Goal: Complete application form

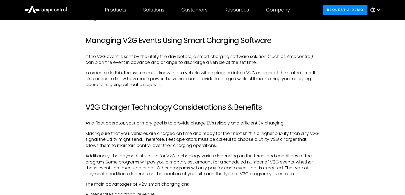
scroll to position [853, 0]
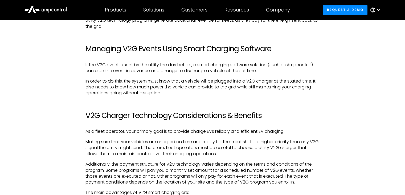
click at [378, 11] on div at bounding box center [379, 10] width 4 height 4
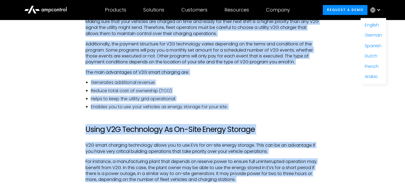
scroll to position [1004, 0]
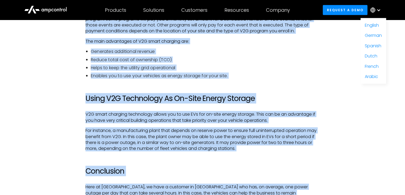
drag, startPoint x: 405, startPoint y: 106, endPoint x: 389, endPoint y: 139, distance: 37.0
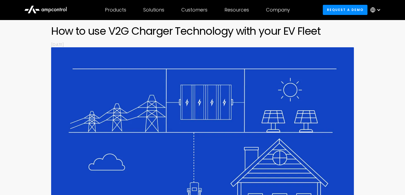
scroll to position [0, 0]
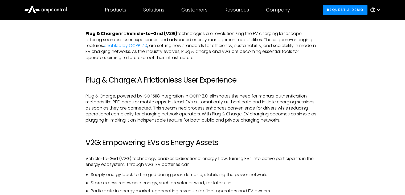
scroll to position [213, 0]
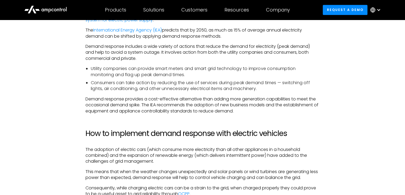
scroll to position [533, 0]
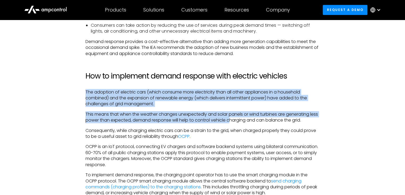
drag, startPoint x: 84, startPoint y: 93, endPoint x: 240, endPoint y: 123, distance: 159.0
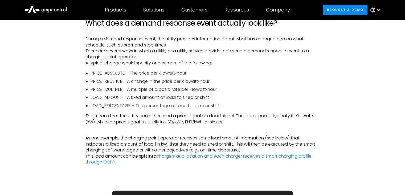
scroll to position [826, 0]
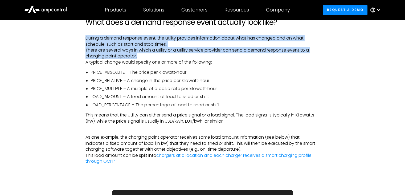
drag, startPoint x: 86, startPoint y: 38, endPoint x: 177, endPoint y: 55, distance: 92.5
click at [177, 55] on p "During a demand response event, the utility provides information about what has…" at bounding box center [203, 50] width 234 height 30
copy p "During a demand response event, the utility provides information about what has…"
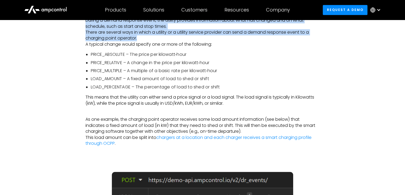
scroll to position [853, 0]
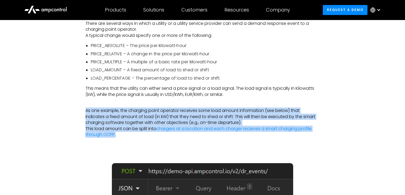
drag, startPoint x: 148, startPoint y: 137, endPoint x: 84, endPoint y: 110, distance: 69.8
click at [84, 110] on div "The widespread adoption of electric cars has led to the introduction of one of …" at bounding box center [202, 3] width 245 height 989
copy p "As one example, the charging point operator receives some load amount informati…"
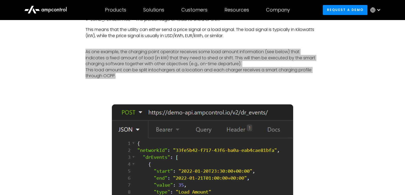
scroll to position [880, 0]
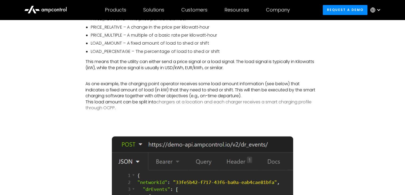
click at [248, 102] on link "chargers at a location and each charger receives a smart charging profile throu…" at bounding box center [199, 105] width 226 height 12
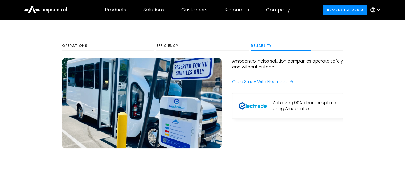
scroll to position [293, 0]
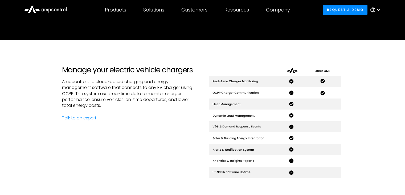
scroll to position [240, 0]
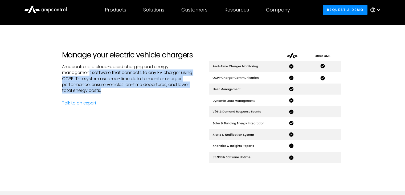
drag, startPoint x: 89, startPoint y: 73, endPoint x: 101, endPoint y: 92, distance: 22.0
click at [101, 92] on p "Ampcontrol is a cloud-based charging and energy management software that connec…" at bounding box center [130, 79] width 136 height 30
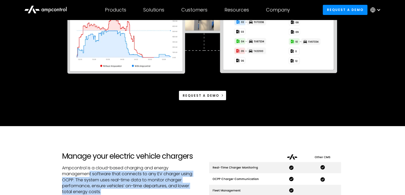
scroll to position [27, 0]
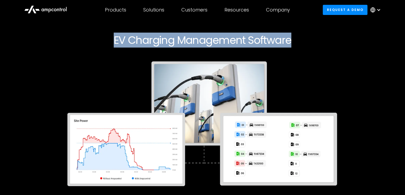
drag, startPoint x: 112, startPoint y: 37, endPoint x: 297, endPoint y: 34, distance: 184.5
click at [297, 34] on h1 "EV Charging Management Software" at bounding box center [202, 40] width 281 height 13
copy h1 "EV Charging Management Software"
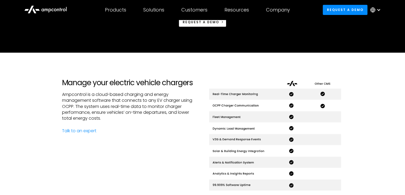
scroll to position [213, 0]
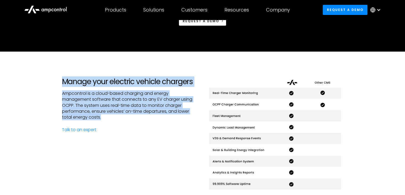
drag, startPoint x: 63, startPoint y: 80, endPoint x: 107, endPoint y: 119, distance: 58.3
click at [107, 119] on div "Manage your electric vehicle chargers Ampcontrol is a cloud-based charging and …" at bounding box center [130, 134] width 136 height 115
copy div "Manage your electric vehicle chargers Ampcontrol is a cloud-based charging and …"
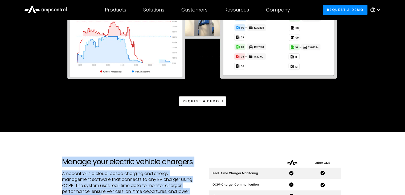
scroll to position [27, 0]
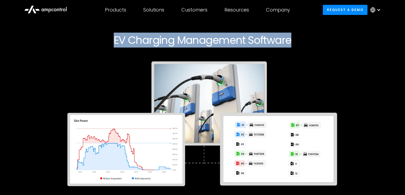
drag, startPoint x: 115, startPoint y: 40, endPoint x: 291, endPoint y: 41, distance: 175.6
click at [291, 41] on h1 "EV Charging Management Software" at bounding box center [202, 40] width 281 height 13
copy h1 "EV Charging Management Software"
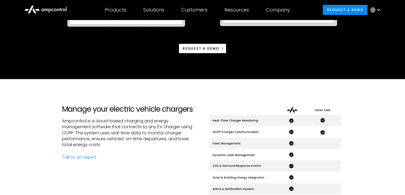
scroll to position [187, 0]
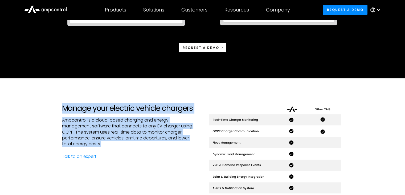
drag, startPoint x: 62, startPoint y: 108, endPoint x: 108, endPoint y: 147, distance: 60.5
click at [108, 147] on div "Manage your electric vehicle chargers Ampcontrol is a cloud-based charging and …" at bounding box center [202, 161] width 405 height 166
copy div "Manage your electric vehicle chargers Ampcontrol is a cloud-based charging and …"
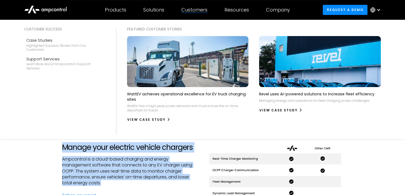
scroll to position [160, 0]
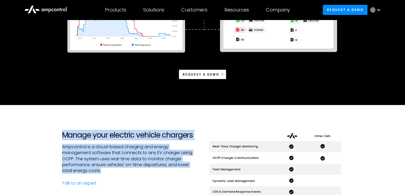
click at [374, 10] on icon at bounding box center [372, 9] width 5 height 5
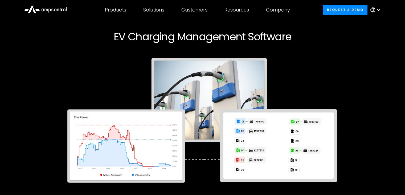
scroll to position [53, 0]
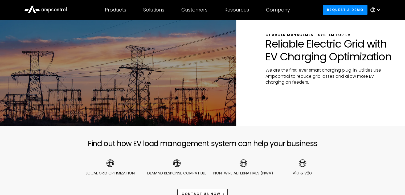
scroll to position [27, 0]
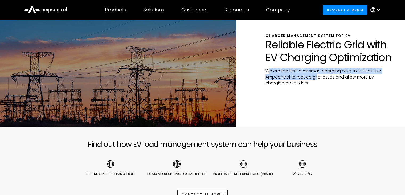
drag, startPoint x: 277, startPoint y: 72, endPoint x: 319, endPoint y: 79, distance: 42.3
click at [319, 79] on p "We are the first-ever smart charging plug-in. Utilities use Ampcontrol to reduc…" at bounding box center [329, 77] width 126 height 18
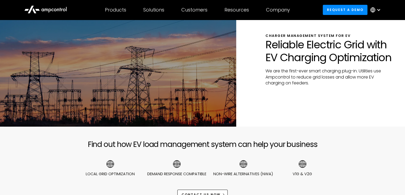
click at [320, 82] on p "We are the first-ever smart charging plug-in. Utilities use Ampcontrol to reduc…" at bounding box center [329, 77] width 126 height 18
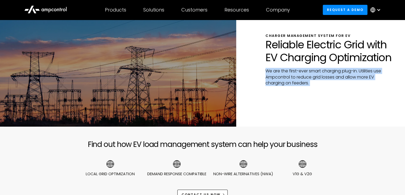
drag, startPoint x: 320, startPoint y: 82, endPoint x: 265, endPoint y: 67, distance: 56.3
click at [265, 67] on div "Charger Management System for EV Reliable Electric Grid with EV Charging Optimi…" at bounding box center [320, 59] width 169 height 53
copy p "We are the first-ever smart charging plug-in. Utilities use Ampcontrol to reduc…"
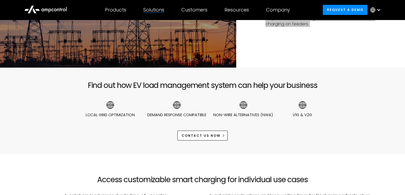
scroll to position [160, 0]
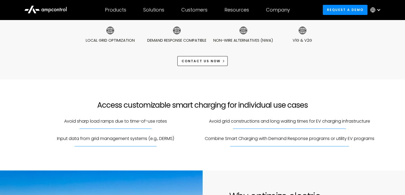
click at [269, 142] on div "Combine Smart Charging with Demand Response programs or utility EV programs" at bounding box center [290, 141] width 170 height 13
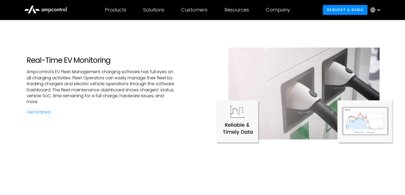
scroll to position [586, 0]
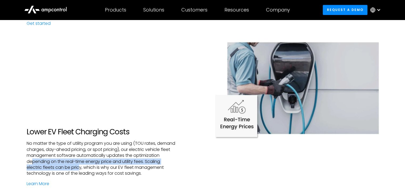
drag, startPoint x: 59, startPoint y: 160, endPoint x: 98, endPoint y: 164, distance: 39.1
click at [98, 164] on p "No matter the type of utility program you are using (TOU rates, demand charges,…" at bounding box center [102, 158] width 150 height 36
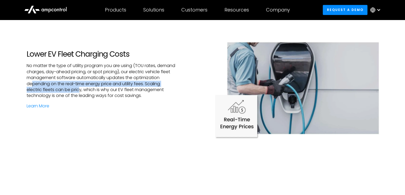
scroll to position [666, 0]
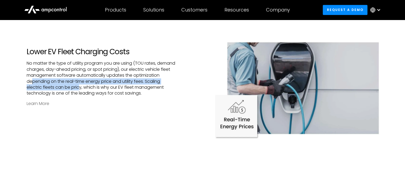
click at [43, 105] on link "Learn More" at bounding box center [102, 103] width 150 height 6
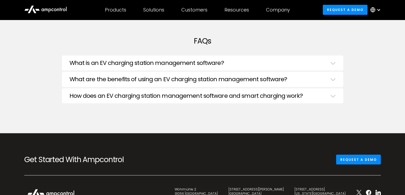
scroll to position [1359, 0]
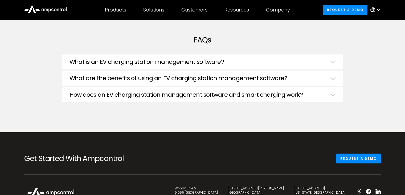
click at [217, 60] on h3 "What is an EV charging station management software?" at bounding box center [147, 61] width 155 height 7
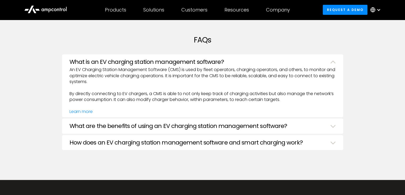
click at [220, 120] on div "What are the benefits of using an EV charging station management software? Ampc…" at bounding box center [202, 125] width 281 height 15
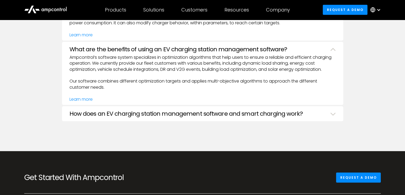
scroll to position [1439, 0]
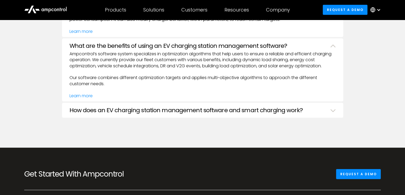
click at [214, 109] on h3 "How does an EV charging station management software and smart charging work?" at bounding box center [186, 110] width 233 height 7
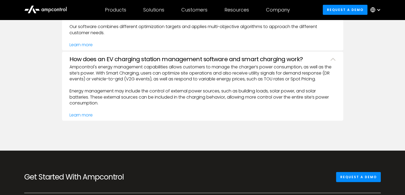
scroll to position [1493, 0]
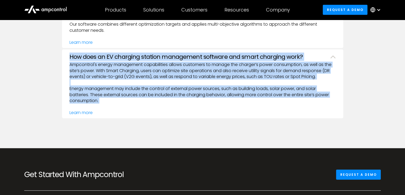
drag, startPoint x: 70, startPoint y: 55, endPoint x: 100, endPoint y: 102, distance: 56.0
click at [100, 102] on div "How does an EV charging station management software and smart charging work? Am…" at bounding box center [202, 83] width 281 height 69
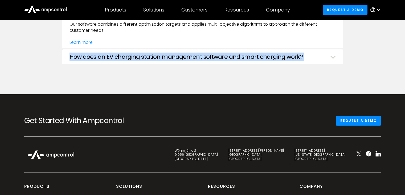
copy div "How does an EV charging station management software and smart charging work? Am…"
click at [264, 57] on h3 "How does an EV charging station management software and smart charging work?" at bounding box center [186, 56] width 233 height 7
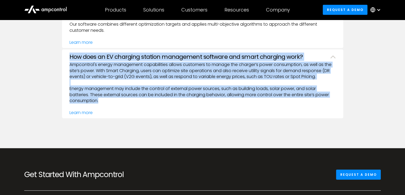
drag, startPoint x: 115, startPoint y: 99, endPoint x: 70, endPoint y: 55, distance: 62.9
click at [70, 55] on div "How does an EV charging station management software and smart charging work? Am…" at bounding box center [202, 83] width 281 height 69
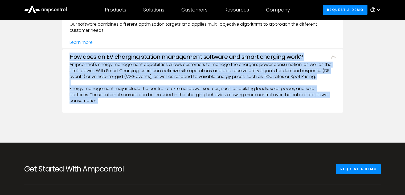
copy div "How does an EV charging station management software and smart charging work? Am…"
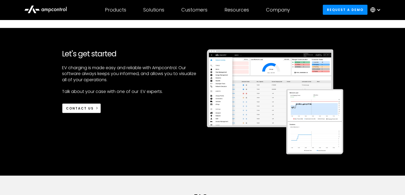
scroll to position [1173, 0]
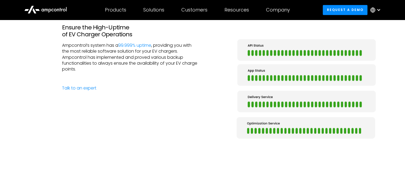
scroll to position [933, 0]
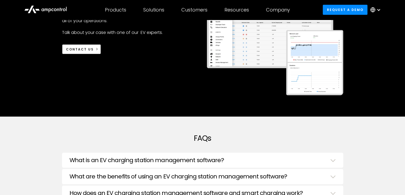
scroll to position [1253, 0]
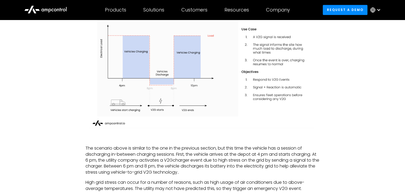
scroll to position [666, 0]
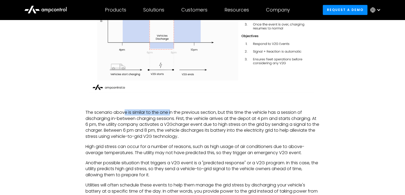
drag, startPoint x: 125, startPoint y: 112, endPoint x: 185, endPoint y: 104, distance: 60.3
click at [181, 105] on div "V1G has been replaced by V2G. For fleet operators, it’s important to understand…" at bounding box center [203, 121] width 234 height 889
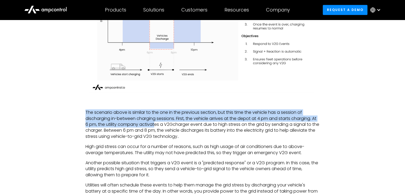
drag, startPoint x: 83, startPoint y: 112, endPoint x: 162, endPoint y: 121, distance: 79.2
click at [161, 122] on div "V1G has been replaced by V2G. For fleet operators, it’s important to understand…" at bounding box center [202, 121] width 245 height 889
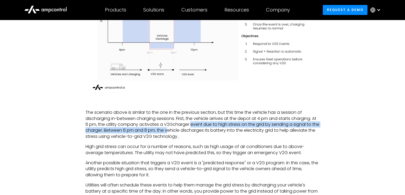
drag, startPoint x: 198, startPoint y: 124, endPoint x: 177, endPoint y: 130, distance: 21.5
click at [176, 131] on p "The scenario above is similar to the one in the previous section, but this time…" at bounding box center [203, 124] width 234 height 30
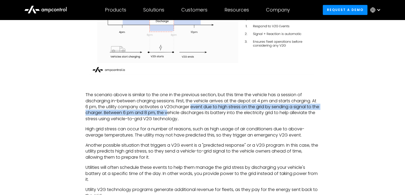
scroll to position [693, 0]
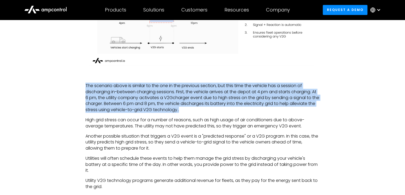
drag, startPoint x: 189, startPoint y: 110, endPoint x: 82, endPoint y: 87, distance: 109.7
click at [82, 87] on div "V1G has been replaced by V2G. For fleet operators, it’s important to understand…" at bounding box center [202, 94] width 245 height 889
copy p "The scenario above is similar to the one in the previous section, but this time…"
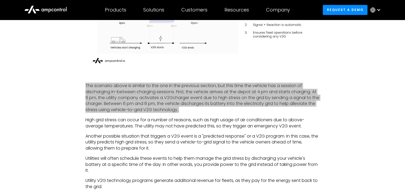
scroll to position [720, 0]
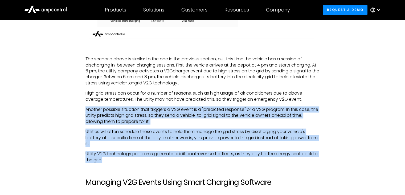
drag, startPoint x: 86, startPoint y: 109, endPoint x: 113, endPoint y: 159, distance: 56.8
click at [113, 159] on div "V1G has been replaced by V2G. For fleet operators, it’s important to understand…" at bounding box center [203, 67] width 234 height 889
copy div "Another possible situation that triggers a V2G event is a "predicted response" …"
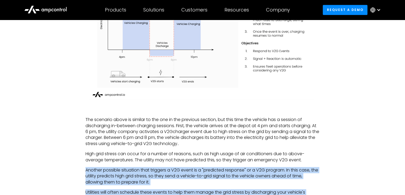
scroll to position [640, 0]
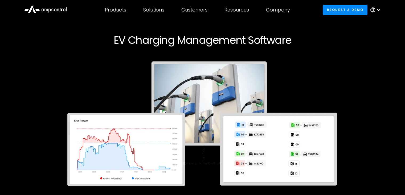
scroll to position [27, 0]
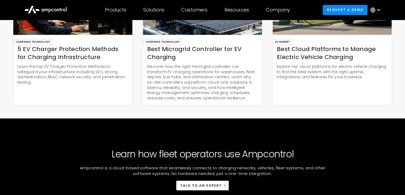
scroll to position [986, 0]
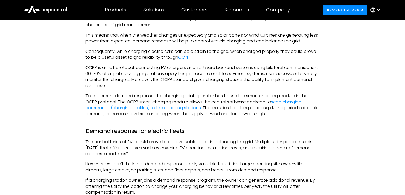
scroll to position [613, 0]
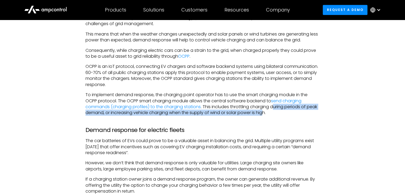
drag, startPoint x: 275, startPoint y: 106, endPoint x: 277, endPoint y: 114, distance: 8.9
click at [277, 114] on p "To implement demand response, the charging point operator has to use the smart …" at bounding box center [203, 104] width 234 height 24
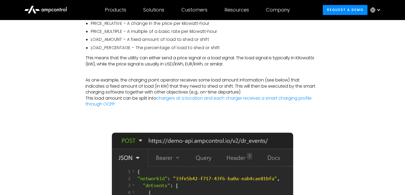
scroll to position [853, 0]
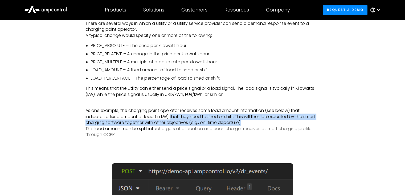
drag, startPoint x: 171, startPoint y: 116, endPoint x: 204, endPoint y: 129, distance: 34.9
click at [242, 124] on p "‍ As one example, the charging point operator receives some load amount informa…" at bounding box center [203, 120] width 234 height 36
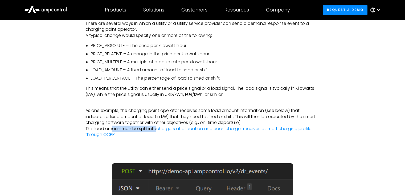
drag, startPoint x: 112, startPoint y: 129, endPoint x: 157, endPoint y: 127, distance: 44.3
click at [157, 127] on p "‍ As one example, the charging point operator receives some load amount informa…" at bounding box center [203, 120] width 234 height 36
drag, startPoint x: 197, startPoint y: 135, endPoint x: 208, endPoint y: 132, distance: 11.4
click at [198, 135] on p "‍ As one example, the charging point operator receives some load amount informa…" at bounding box center [203, 120] width 234 height 36
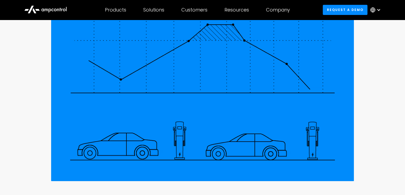
scroll to position [80, 0]
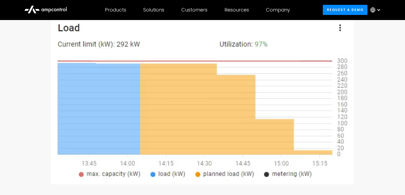
scroll to position [187, 0]
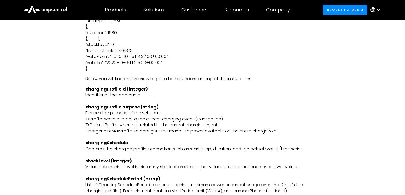
scroll to position [1493, 0]
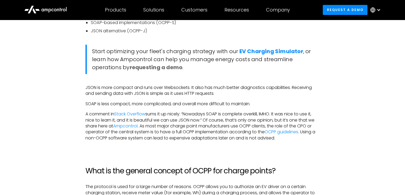
scroll to position [480, 0]
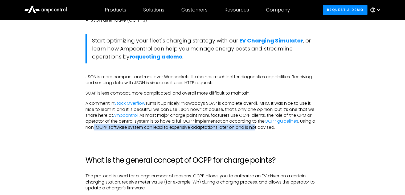
drag, startPoint x: 93, startPoint y: 128, endPoint x: 256, endPoint y: 126, distance: 162.3
click at [256, 126] on p "A comment in Stack Overflow sums it up nicely: “Nowadays SOAP is complete overk…" at bounding box center [203, 115] width 234 height 30
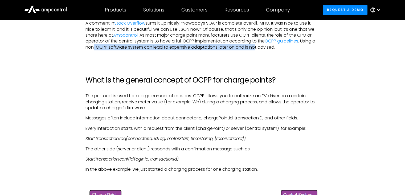
scroll to position [586, 0]
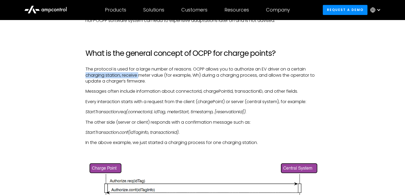
drag, startPoint x: 86, startPoint y: 72, endPoint x: 141, endPoint y: 76, distance: 54.5
click at [141, 76] on p "The protocol is used for a large number of reasons. OCPP allows you to authoriz…" at bounding box center [203, 75] width 234 height 18
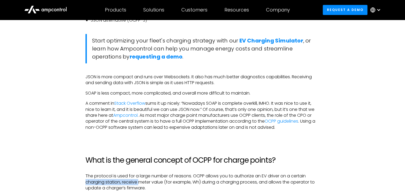
scroll to position [613, 0]
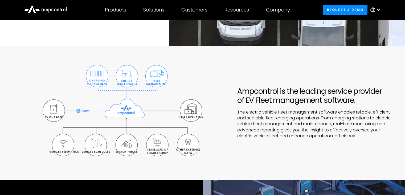
scroll to position [133, 0]
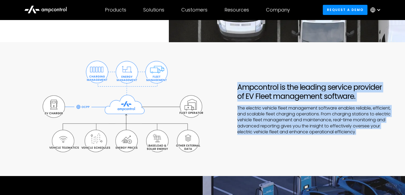
drag, startPoint x: 376, startPoint y: 130, endPoint x: 222, endPoint y: 89, distance: 159.1
click at [222, 89] on div "Ampcontrol is the leading service provider of EV Fleet management software. The…" at bounding box center [203, 108] width 384 height 107
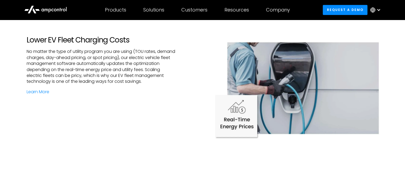
scroll to position [666, 0]
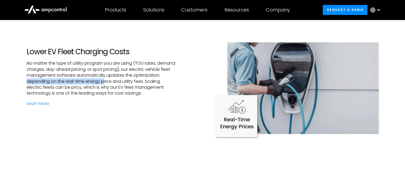
drag, startPoint x: 54, startPoint y: 80, endPoint x: 81, endPoint y: 95, distance: 30.2
click at [130, 81] on p "No matter the type of utility program you are using (TOU rates, demand charges,…" at bounding box center [102, 78] width 150 height 36
click at [40, 105] on link "Learn More" at bounding box center [102, 103] width 150 height 6
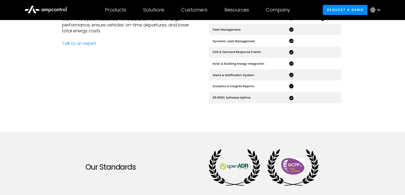
scroll to position [267, 0]
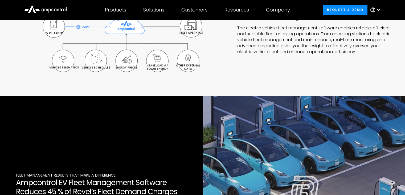
scroll to position [346, 0]
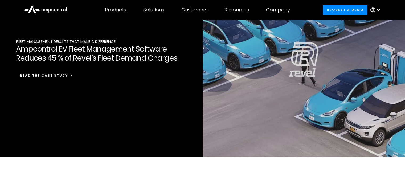
click at [70, 76] on icon at bounding box center [71, 76] width 4 height 4
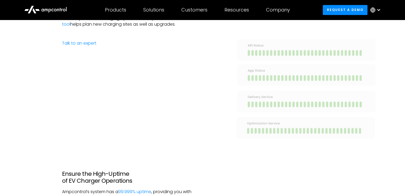
scroll to position [853, 0]
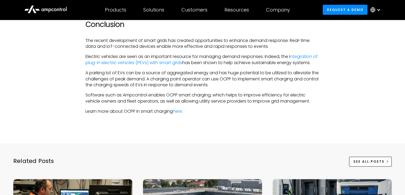
scroll to position [1173, 0]
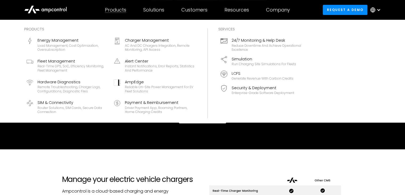
scroll to position [107, 0]
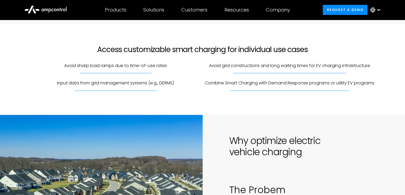
scroll to position [187, 0]
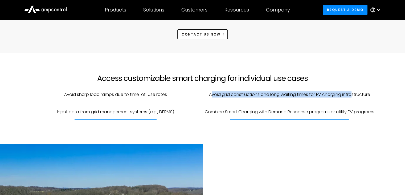
drag, startPoint x: 212, startPoint y: 95, endPoint x: 268, endPoint y: 107, distance: 57.0
click at [350, 92] on p "Avoid grid constructions and long waiting times for EV charging infrastructure" at bounding box center [289, 94] width 161 height 6
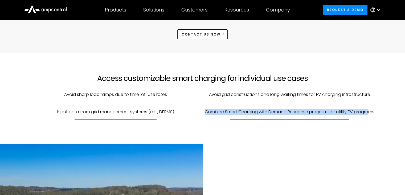
drag, startPoint x: 205, startPoint y: 113, endPoint x: 371, endPoint y: 115, distance: 166.1
click at [371, 115] on div "Combine Smart Charging with Demand Response programs or utility EV programs" at bounding box center [290, 115] width 170 height 13
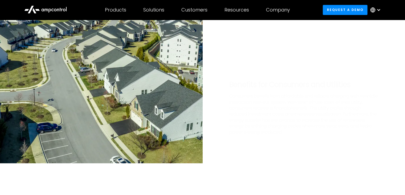
scroll to position [453, 0]
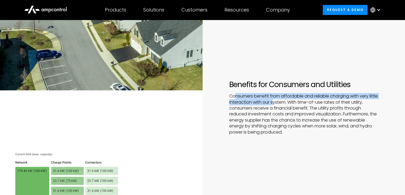
drag, startPoint x: 237, startPoint y: 96, endPoint x: 302, endPoint y: 103, distance: 64.6
click at [291, 103] on p "Consumers benefit from affordable and reliable charging with very little intera…" at bounding box center [304, 114] width 150 height 42
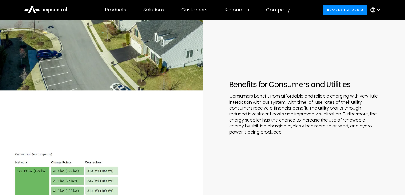
click at [323, 100] on p "Consumers benefit from affordable and reliable charging with very little intera…" at bounding box center [304, 114] width 150 height 42
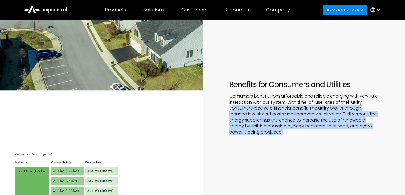
drag, startPoint x: 234, startPoint y: 107, endPoint x: 301, endPoint y: 132, distance: 71.9
click at [301, 132] on p "Consumers benefit from affordable and reliable charging with very little intera…" at bounding box center [304, 114] width 150 height 42
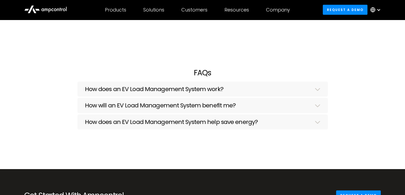
scroll to position [1093, 0]
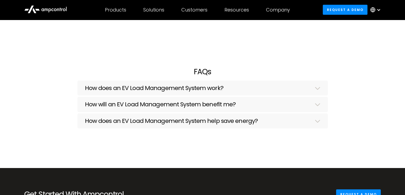
click at [227, 88] on div "How does an EV Load Management System work?" at bounding box center [203, 88] width 236 height 8
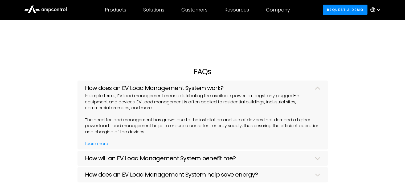
scroll to position [1146, 0]
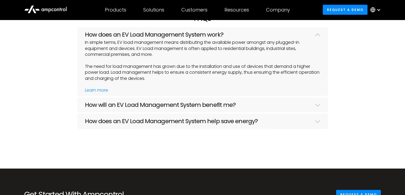
click at [137, 115] on div "How does an EV Load Management System help save energy? Ampcontrol's Charging M…" at bounding box center [203, 121] width 251 height 15
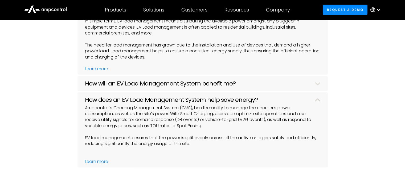
scroll to position [1199, 0]
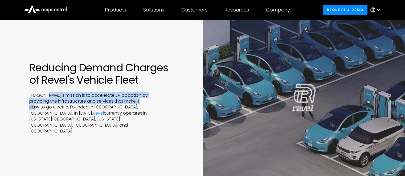
drag, startPoint x: 113, startPoint y: 107, endPoint x: 154, endPoint y: 104, distance: 40.9
click at [157, 104] on div "Revel's mission is to accelerate EV adoption by providing the infrastructure an…" at bounding box center [102, 113] width 147 height 42
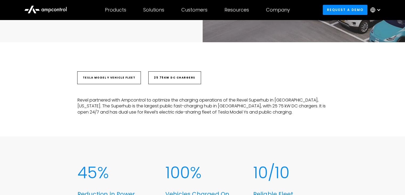
scroll to position [133, 0]
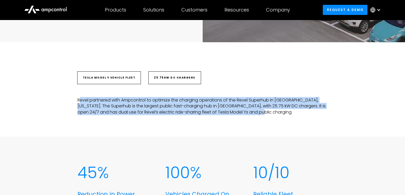
drag, startPoint x: 81, startPoint y: 98, endPoint x: 256, endPoint y: 122, distance: 177.2
click at [256, 120] on div "Tesla Model Y vehicle fleet 25 75kW DC chargers Revel partnered with Ampcontrol…" at bounding box center [202, 89] width 405 height 94
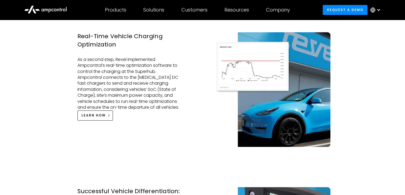
scroll to position [746, 0]
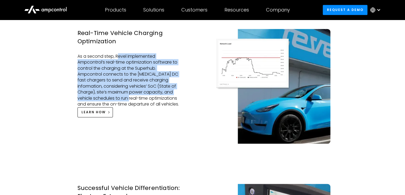
drag, startPoint x: 133, startPoint y: 55, endPoint x: 152, endPoint y: 90, distance: 40.8
click at [151, 91] on p "As a second step, Revel implemented Ampcontrol’s real-time optimization softwar…" at bounding box center [130, 80] width 104 height 54
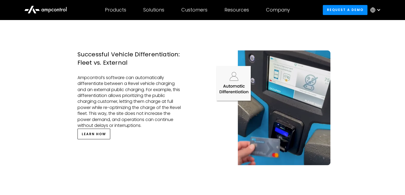
scroll to position [1013, 0]
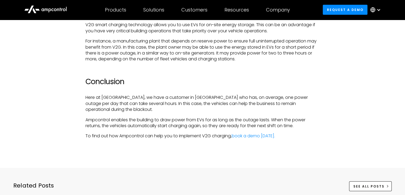
scroll to position [960, 0]
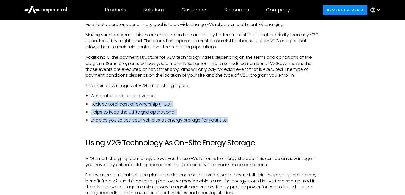
drag, startPoint x: 93, startPoint y: 103, endPoint x: 245, endPoint y: 120, distance: 153.1
click at [245, 120] on ul "Generates additional revenue Reduce total cost of ownership (TCO) Helps to keep…" at bounding box center [203, 107] width 234 height 30
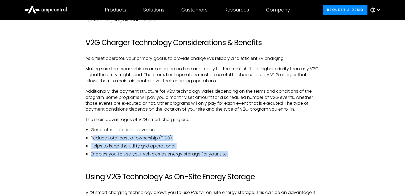
scroll to position [880, 0]
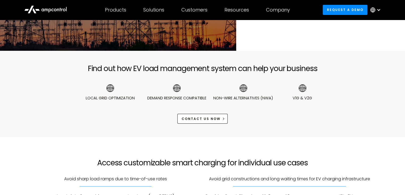
scroll to position [80, 0]
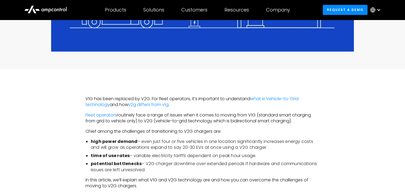
scroll to position [293, 0]
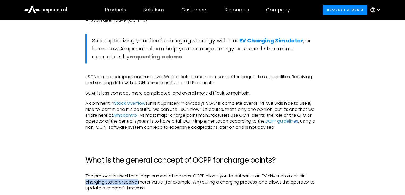
scroll to position [320, 0]
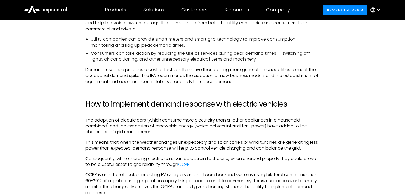
scroll to position [426, 0]
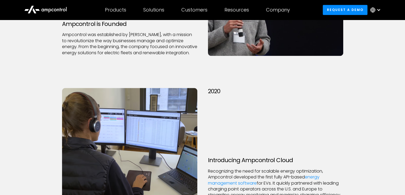
scroll to position [800, 0]
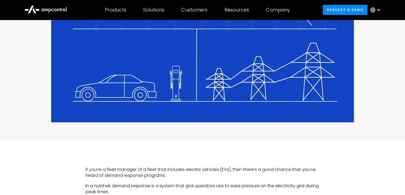
scroll to position [187, 0]
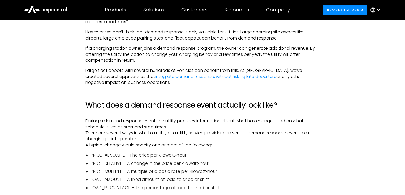
scroll to position [853, 0]
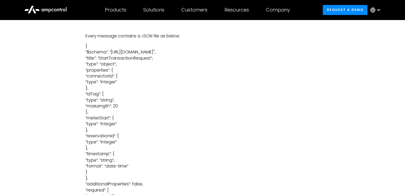
scroll to position [773, 0]
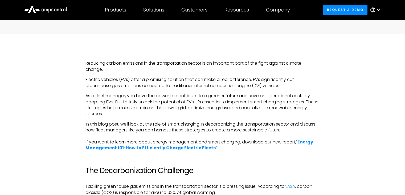
scroll to position [304, 0]
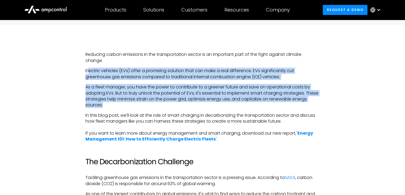
drag, startPoint x: 88, startPoint y: 73, endPoint x: 301, endPoint y: 106, distance: 214.8
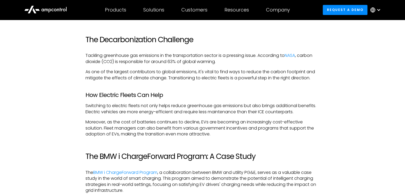
scroll to position [437, 0]
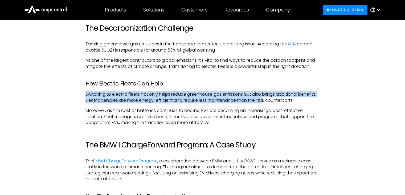
drag, startPoint x: 84, startPoint y: 94, endPoint x: 264, endPoint y: 100, distance: 180.8
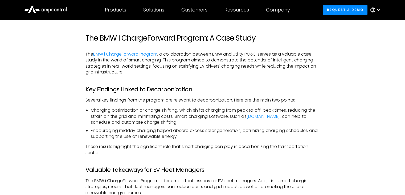
scroll to position [570, 0]
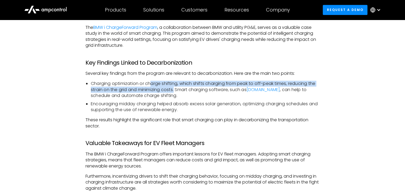
drag, startPoint x: 150, startPoint y: 83, endPoint x: 188, endPoint y: 95, distance: 39.4
click at [177, 92] on li "Charging optimization or charge shifting, which shifts charging from peak to of…" at bounding box center [205, 89] width 229 height 18
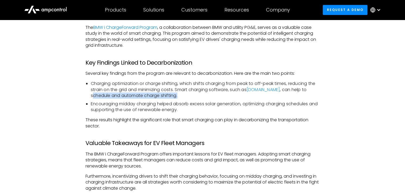
drag, startPoint x: 103, startPoint y: 95, endPoint x: 179, endPoint y: 95, distance: 76.2
click at [179, 95] on li "Charging optimization or charge shifting, which shifts charging from peak to of…" at bounding box center [205, 89] width 229 height 18
drag, startPoint x: 178, startPoint y: 90, endPoint x: 185, endPoint y: 98, distance: 10.4
click at [185, 98] on li "Charging optimization or charge shifting, which shifts charging from peak to of…" at bounding box center [205, 89] width 229 height 18
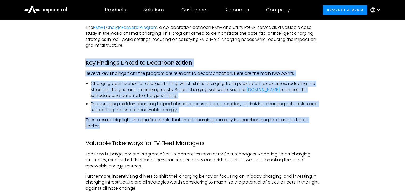
drag, startPoint x: 83, startPoint y: 61, endPoint x: 113, endPoint y: 128, distance: 74.3
copy div "Key Findings Linked to Decarbonization Several key findings from the program ar…"
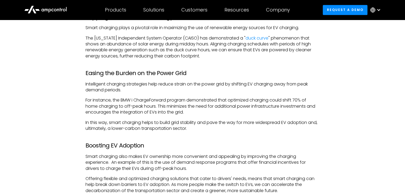
scroll to position [783, 0]
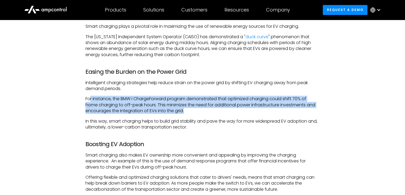
drag, startPoint x: 90, startPoint y: 100, endPoint x: 187, endPoint y: 109, distance: 96.9
click at [187, 109] on p "For instance, the BMW i ChargeForward program demonstrated that optimized charg…" at bounding box center [203, 105] width 234 height 18
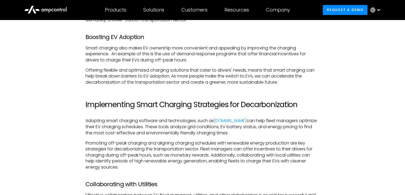
scroll to position [943, 0]
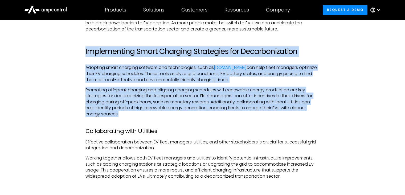
drag, startPoint x: 85, startPoint y: 52, endPoint x: 127, endPoint y: 113, distance: 74.6
copy div "Implementing Smart Charging Strategies for Decarbonization Adopting smart charg…"
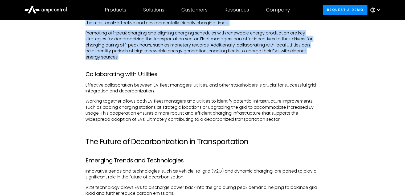
scroll to position [997, 0]
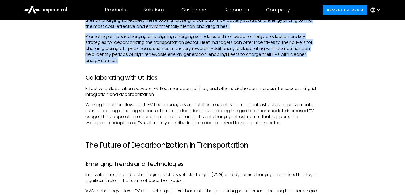
copy div "Implementing Smart Charging Strategies for Decarbonization Adopting smart charg…"
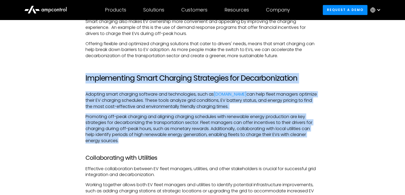
scroll to position [757, 0]
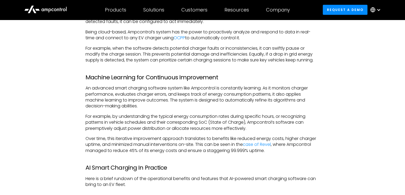
scroll to position [1396, 0]
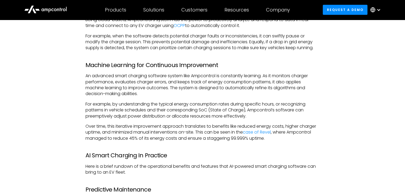
drag, startPoint x: 145, startPoint y: 83, endPoint x: 150, endPoint y: 97, distance: 14.8
click at [150, 97] on p "An advanced smart charging software system like Ampcontrol is constantly learni…" at bounding box center [203, 85] width 234 height 24
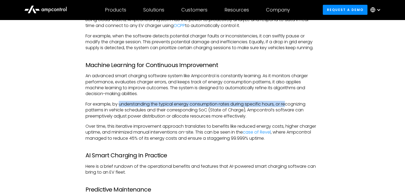
drag, startPoint x: 120, startPoint y: 109, endPoint x: 268, endPoint y: 118, distance: 147.4
click at [289, 110] on p "For example, by understanding the typical energy consumption rates during speci…" at bounding box center [203, 110] width 234 height 18
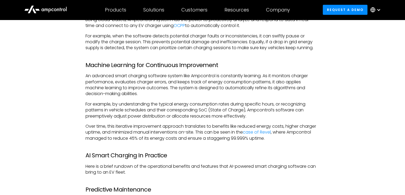
click at [268, 118] on p "For example, by understanding the typical energy consumption rates during speci…" at bounding box center [203, 110] width 234 height 18
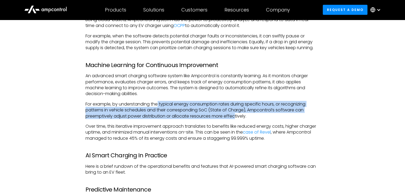
drag, startPoint x: 159, startPoint y: 110, endPoint x: 238, endPoint y: 122, distance: 79.4
click at [238, 119] on p "For example, by understanding the typical energy consumption rates during speci…" at bounding box center [203, 110] width 234 height 18
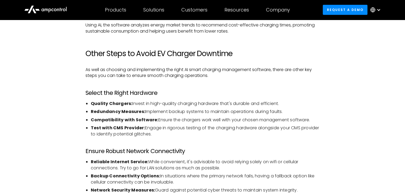
scroll to position [1663, 0]
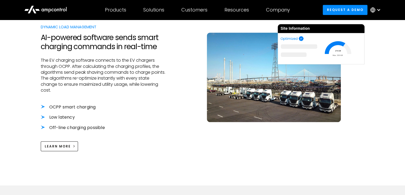
scroll to position [639, 0]
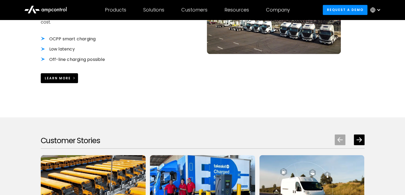
click at [69, 80] on div "Learn More" at bounding box center [58, 78] width 26 height 5
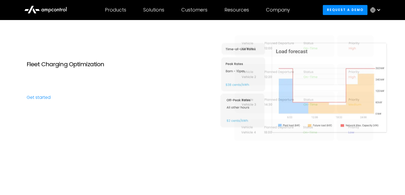
scroll to position [826, 0]
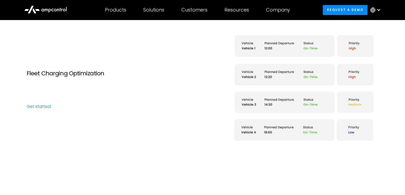
click at [41, 103] on div "Fleet Charging Optimization Our fleet optimization uses vehicle data to ensure …" at bounding box center [101, 89] width 203 height 39
click at [41, 106] on link "Get started" at bounding box center [102, 106] width 150 height 6
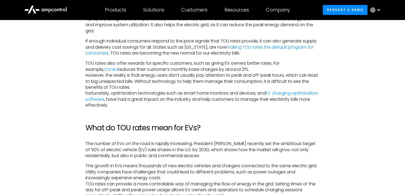
scroll to position [586, 0]
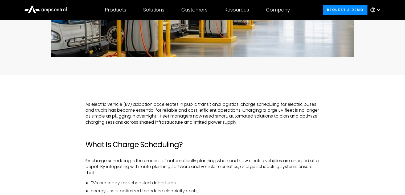
scroll to position [213, 0]
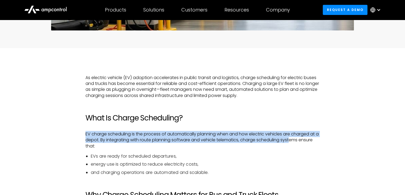
drag, startPoint x: 84, startPoint y: 131, endPoint x: 287, endPoint y: 146, distance: 203.1
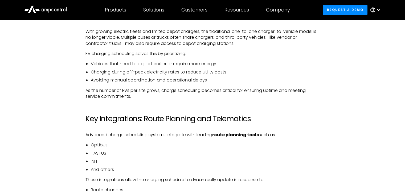
scroll to position [320, 0]
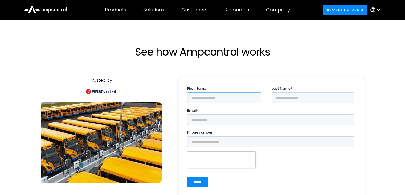
click at [224, 95] on input "First Name *" at bounding box center [224, 97] width 74 height 11
type input "******"
type input "*******"
type input "**********"
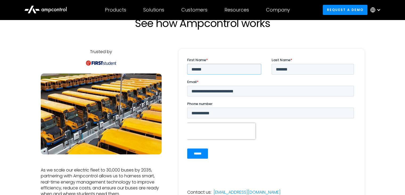
scroll to position [80, 0]
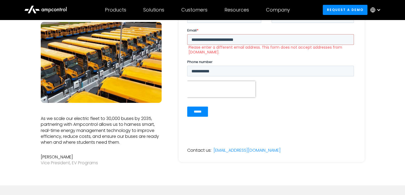
click at [195, 105] on div "******" at bounding box center [271, 111] width 169 height 19
click at [199, 111] on input "******" at bounding box center [197, 111] width 21 height 10
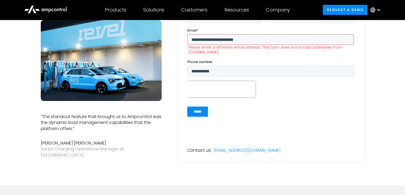
drag, startPoint x: 248, startPoint y: 42, endPoint x: 214, endPoint y: 41, distance: 34.1
click at [214, 41] on input "**********" at bounding box center [270, 39] width 167 height 11
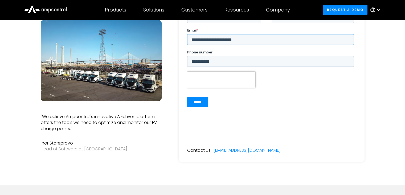
type input "**********"
click at [203, 99] on input "******" at bounding box center [197, 102] width 21 height 10
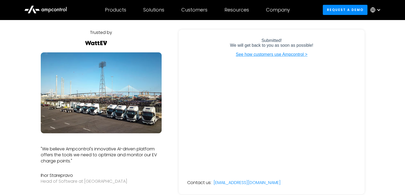
scroll to position [0, 0]
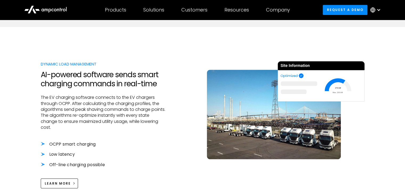
scroll to position [533, 0]
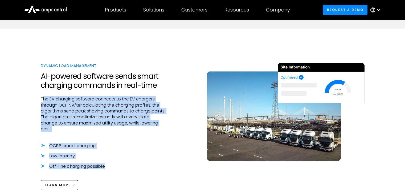
drag, startPoint x: 42, startPoint y: 97, endPoint x: 108, endPoint y: 167, distance: 96.2
click at [108, 167] on div "Dynamic Load Management AI-powered software sends smart charging commands in re…" at bounding box center [104, 126] width 126 height 127
copy div "he EV charging software connects to the EV chargers through OCPP. After calcula…"
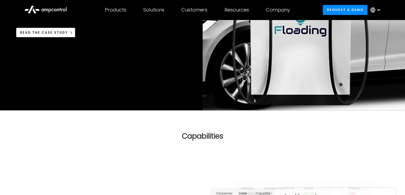
scroll to position [453, 0]
